Goal: Navigation & Orientation: Understand site structure

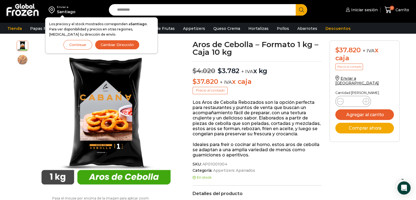
click at [78, 47] on button "Continuar" at bounding box center [77, 45] width 29 height 10
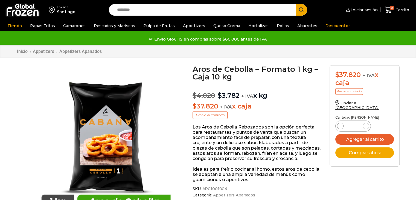
click at [11, 12] on img at bounding box center [22, 10] width 34 height 14
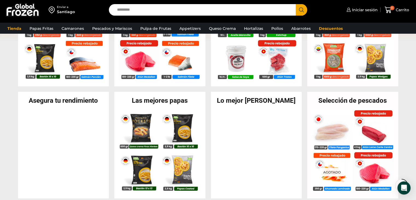
scroll to position [140, 0]
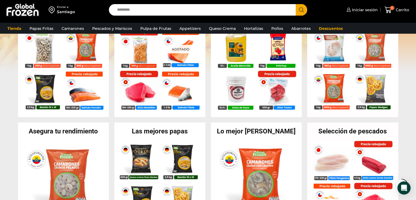
click at [0, 6] on div "Enviar a Santiago Search input Search Iniciar sesión *" at bounding box center [208, 11] width 416 height 22
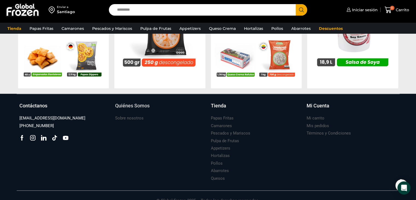
scroll to position [605, 0]
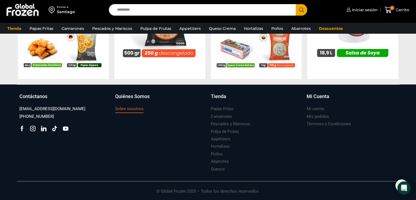
click at [125, 112] on link "Sobre nosotros" at bounding box center [129, 108] width 28 height 7
